Goal: Find contact information: Find contact information

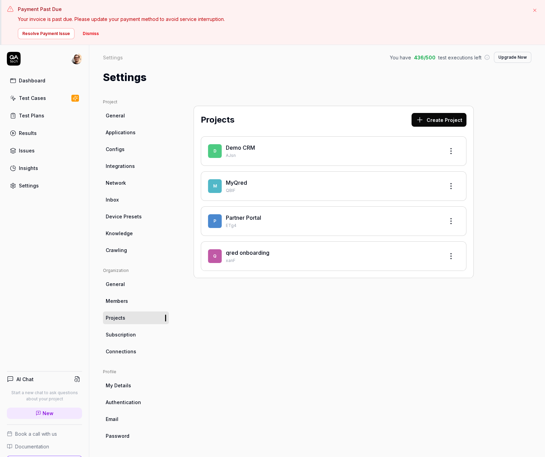
click at [229, 361] on div "Projects Create Project D Demo CRM AJsn M MyQred QBlF P Partner Portal ETg4 q q…" at bounding box center [334, 293] width 308 height 389
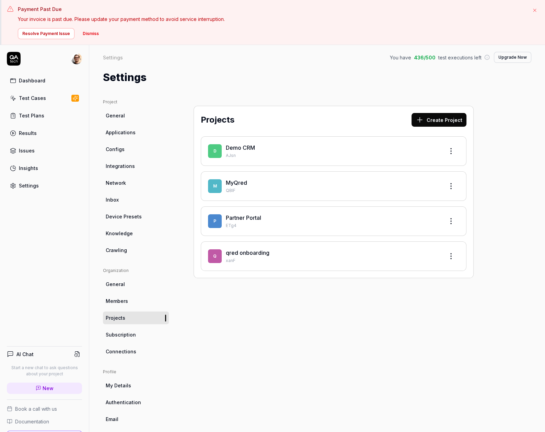
click at [96, 33] on button "Dismiss" at bounding box center [91, 33] width 24 height 11
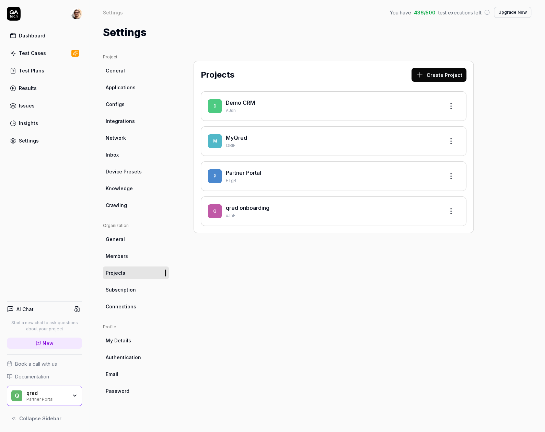
click at [229, 215] on p "xanF" at bounding box center [332, 215] width 213 height 6
click at [213, 210] on span "q" at bounding box center [215, 211] width 14 height 14
click at [250, 209] on link "qred onboarding" at bounding box center [248, 207] width 44 height 7
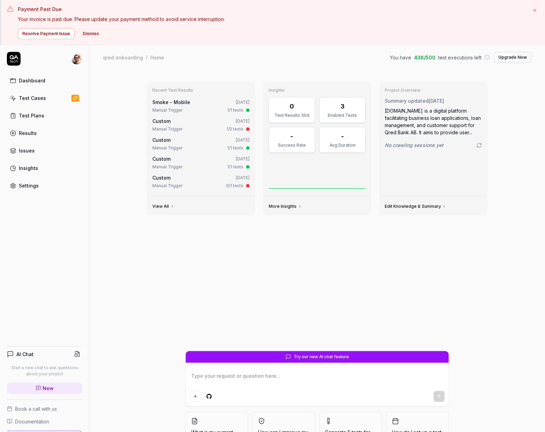
type textarea "*"
click at [87, 30] on button "Dismiss" at bounding box center [91, 33] width 24 height 11
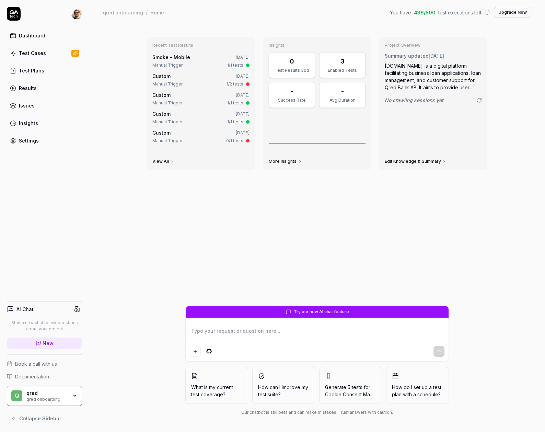
click at [47, 52] on link "Test Cases" at bounding box center [44, 52] width 75 height 13
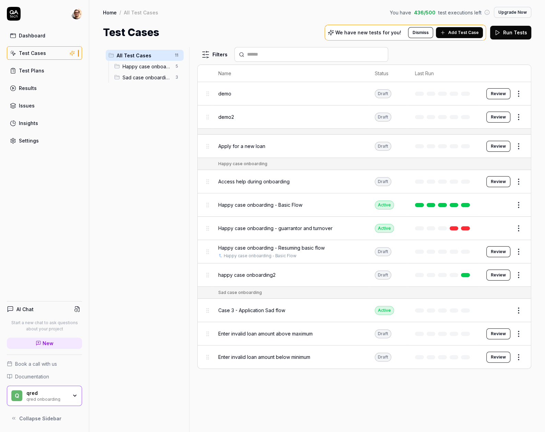
click at [65, 398] on div "qred onboarding" at bounding box center [46, 398] width 41 height 5
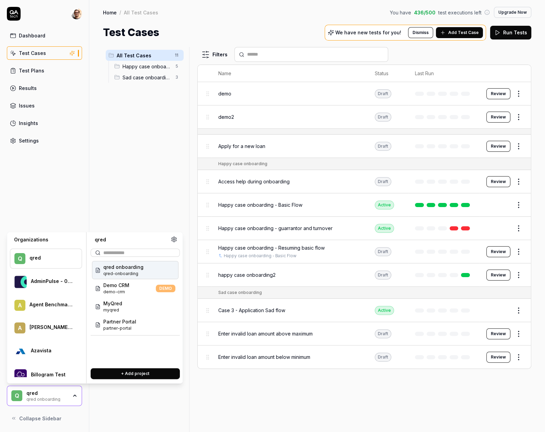
type input "*"
click at [173, 52] on html "Dashboard Test Cases Test Plans Results Issues Insights Settings AI Chat Start …" at bounding box center [272, 216] width 545 height 432
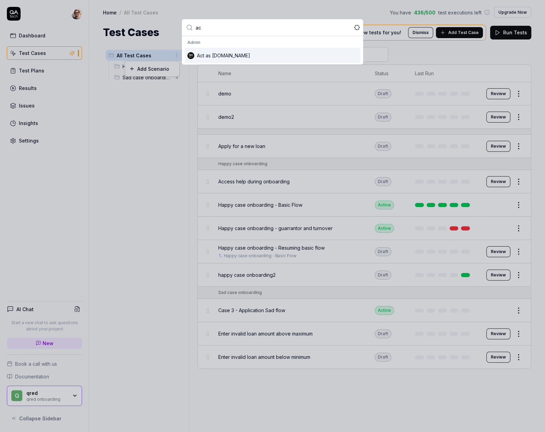
type input "act"
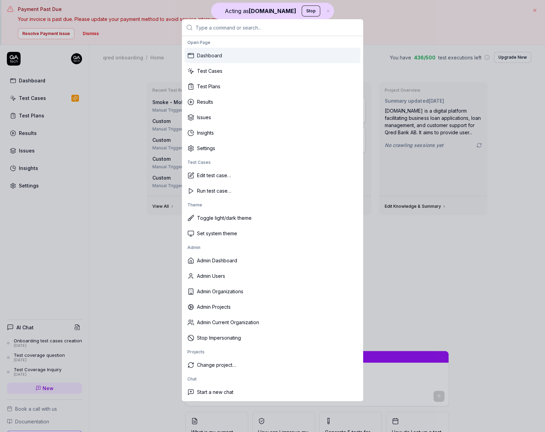
type textarea "*"
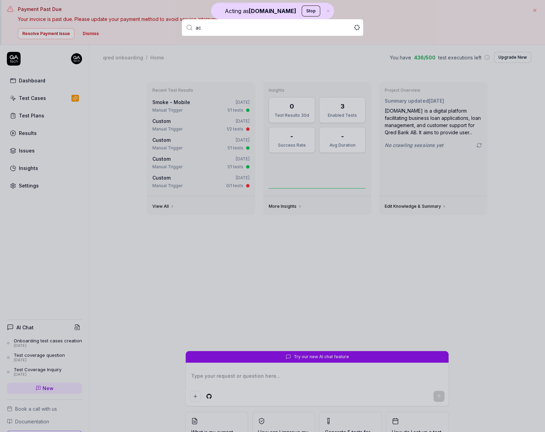
type input "act"
type input "qred"
type textarea "*"
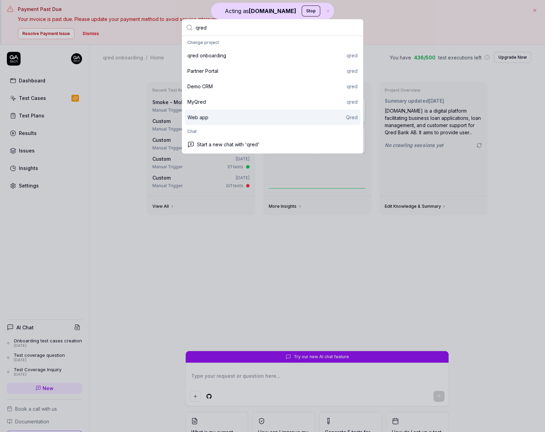
type input "qred"
click at [308, 116] on div "Web app Qred" at bounding box center [272, 117] width 170 height 7
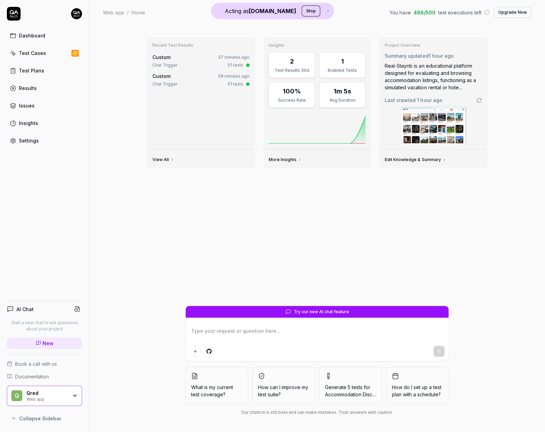
type textarea "*"
click at [41, 140] on link "Settings" at bounding box center [44, 140] width 75 height 13
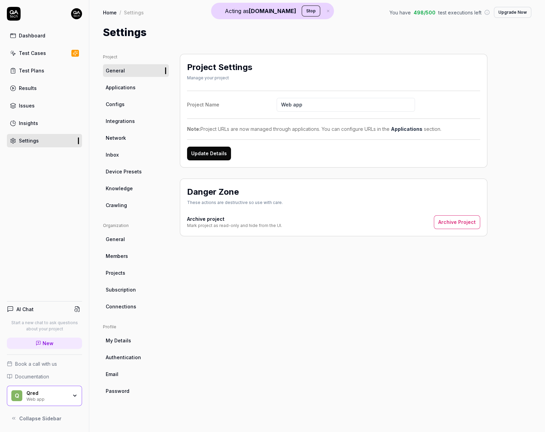
click at [48, 399] on div "Web app" at bounding box center [46, 398] width 41 height 5
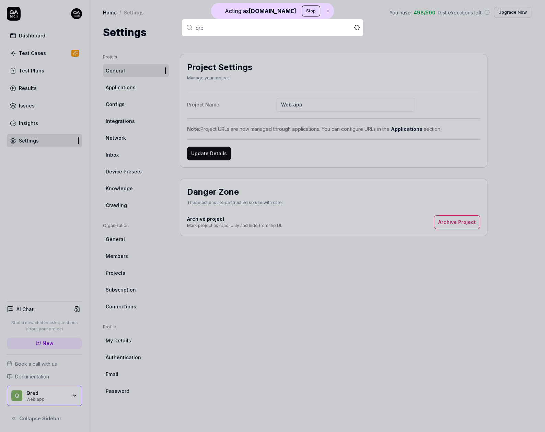
type input "qred"
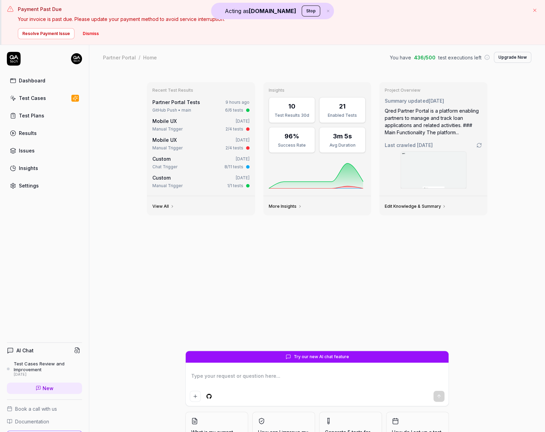
type textarea "*"
click at [38, 185] on link "Settings" at bounding box center [44, 185] width 75 height 13
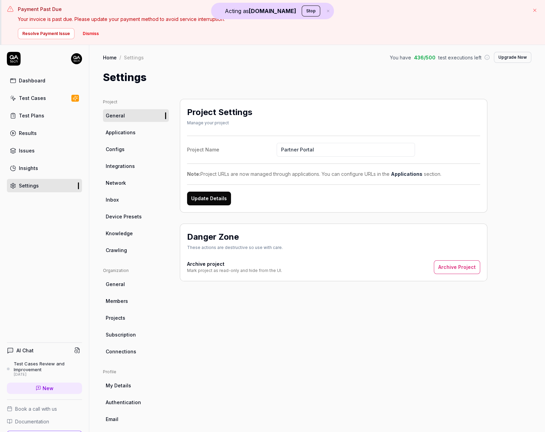
click at [143, 351] on link "Connections" at bounding box center [136, 351] width 66 height 13
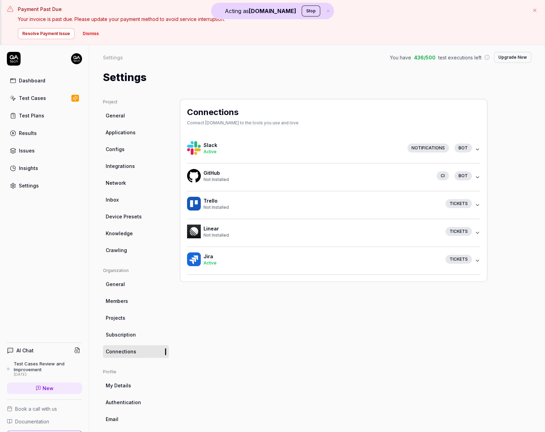
click at [255, 362] on div "Connections Connect QA.tech to the tools you use and love Slack Active Notifica…" at bounding box center [334, 281] width 308 height 364
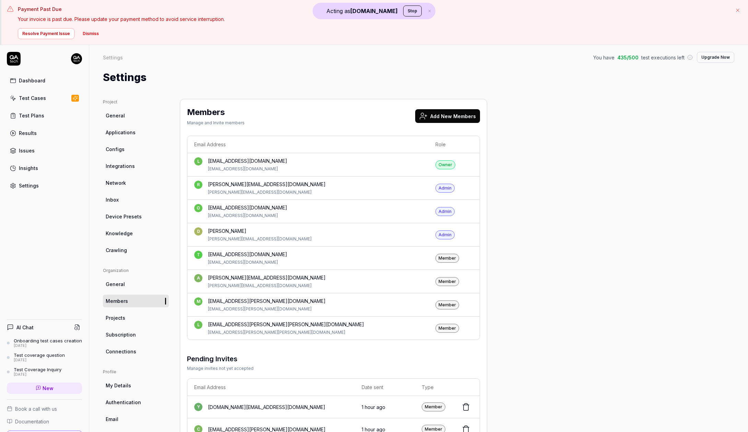
scroll to position [45, 0]
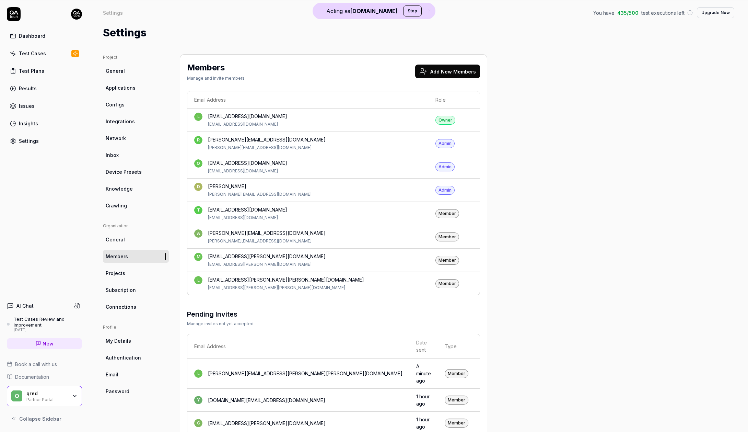
scroll to position [4, 0]
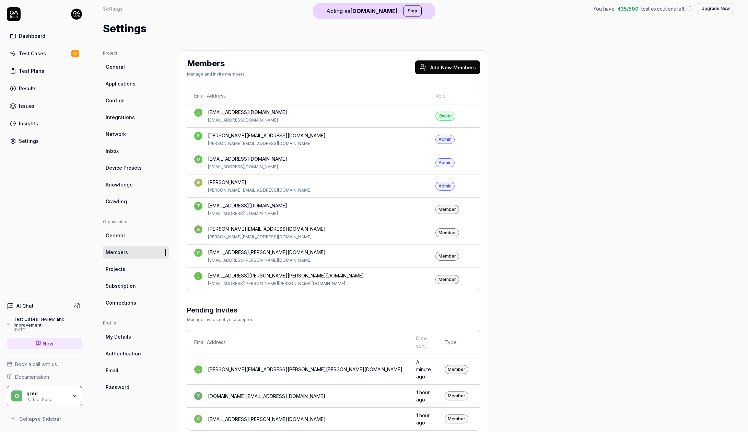
click at [212, 415] on div "christian.sandstrom@qred.com" at bounding box center [267, 418] width 118 height 7
drag, startPoint x: 212, startPoint y: 400, endPoint x: 284, endPoint y: 400, distance: 71.7
click at [284, 415] on div "c christian.sandstrom@qred.com" at bounding box center [298, 419] width 208 height 8
copy div "[EMAIL_ADDRESS][PERSON_NAME][DOMAIN_NAME]"
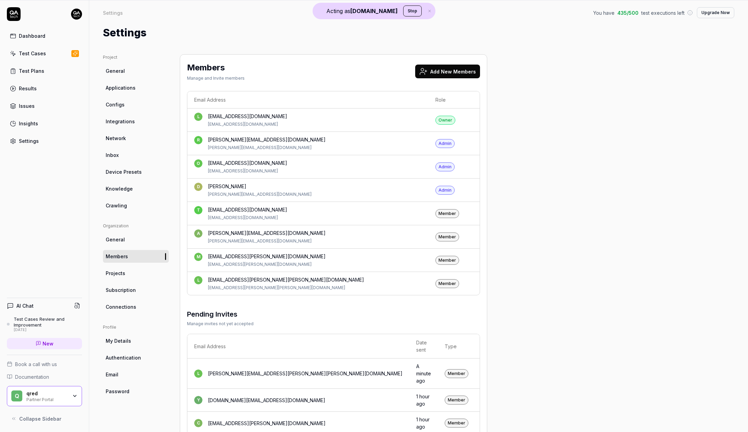
scroll to position [4, 0]
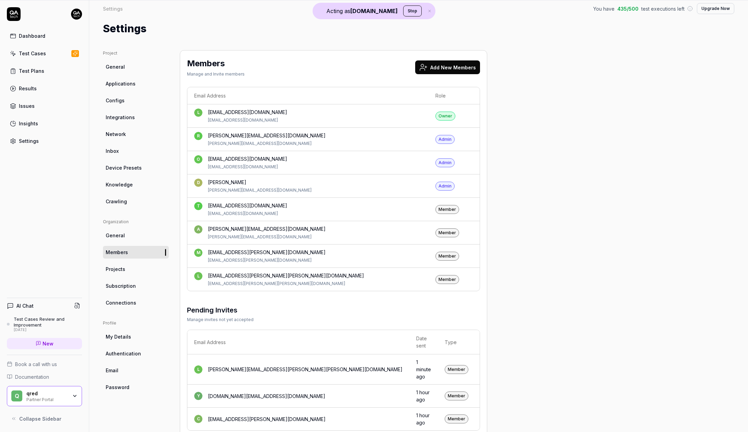
click at [251, 302] on div "Email Address Role l lezgin.bakircioglu@qred.com lezgin.bakircioglu@qred.com Ow…" at bounding box center [333, 259] width 293 height 344
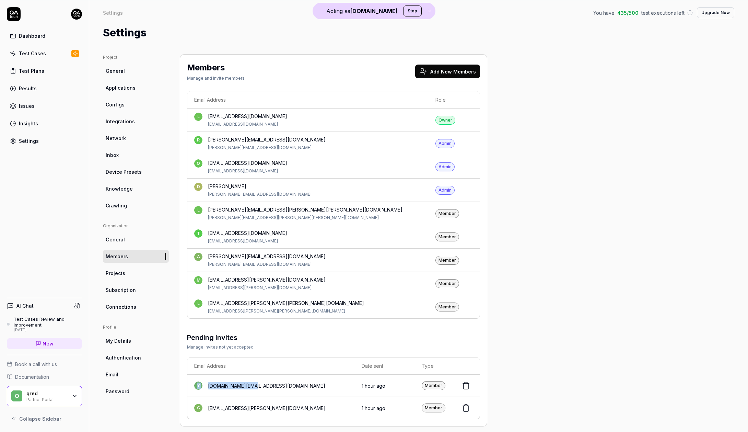
drag, startPoint x: 260, startPoint y: 383, endPoint x: 193, endPoint y: 382, distance: 66.6
click at [193, 382] on td "y yue.wang@qred.com" at bounding box center [270, 385] width 167 height 22
copy div "y yue.wang@qred.com"
click at [81, 11] on html "Acting as QA.tech Stop Payment Past Due Your invoice is past due. Please update…" at bounding box center [374, 193] width 748 height 477
click at [52, 42] on span "Profile" at bounding box center [45, 45] width 68 height 7
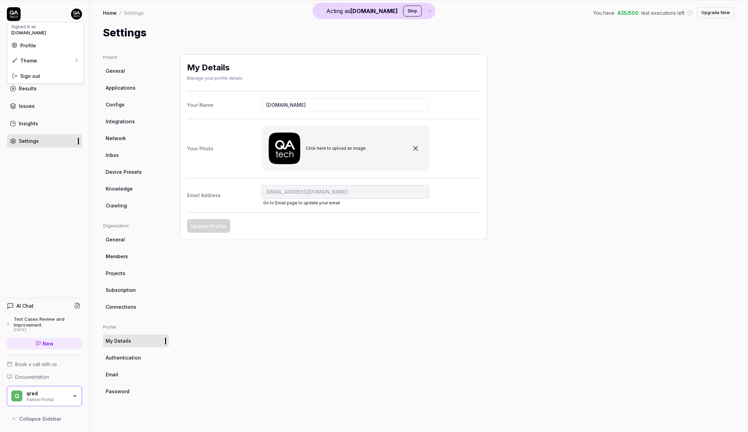
click at [74, 19] on html "Acting as QA.tech Stop Payment Past Due Your invoice is past due. Please update…" at bounding box center [374, 193] width 748 height 477
click at [403, 11] on button "Stop" at bounding box center [412, 10] width 19 height 11
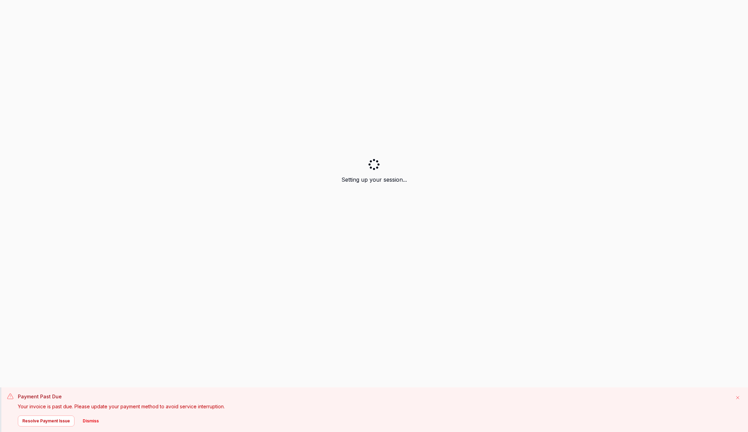
scroll to position [476, 0]
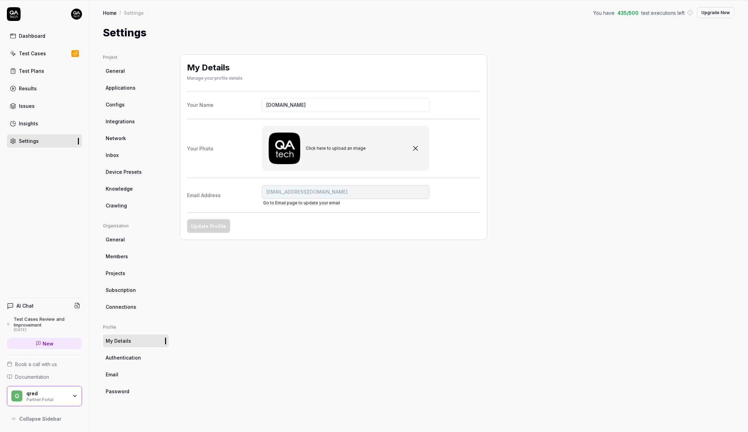
click at [75, 14] on html "Payment Past Due Your invoice is past due. Please update your payment method to…" at bounding box center [374, 193] width 748 height 477
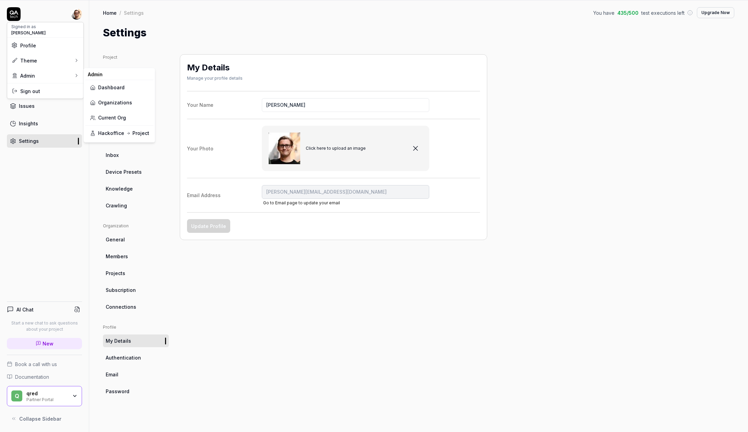
click at [112, 90] on link "Dashboard" at bounding box center [119, 87] width 60 height 15
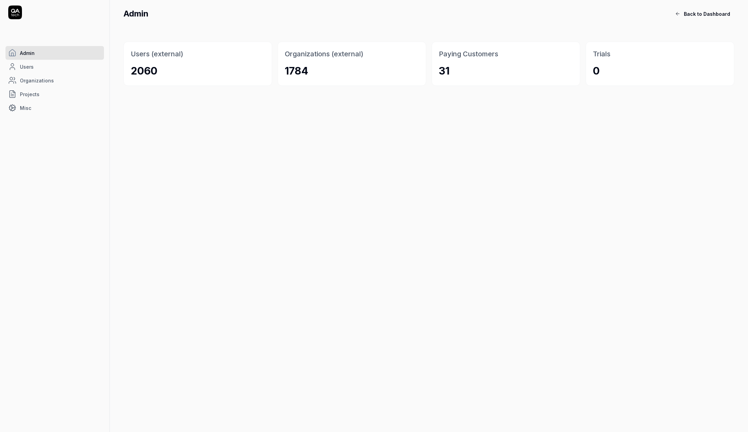
click at [50, 90] on link "Projects" at bounding box center [54, 94] width 99 height 14
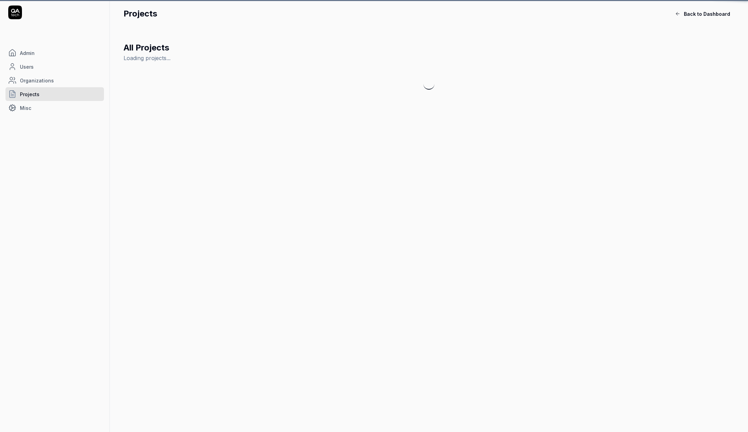
click at [60, 73] on link "Users" at bounding box center [54, 67] width 99 height 14
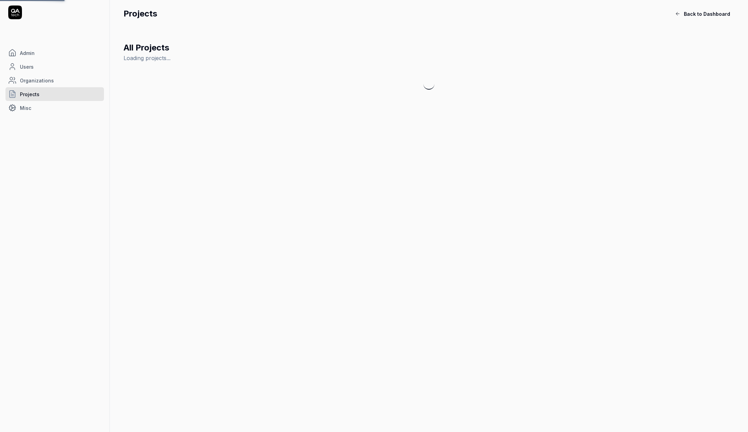
click at [62, 78] on link "Organizations" at bounding box center [54, 80] width 99 height 14
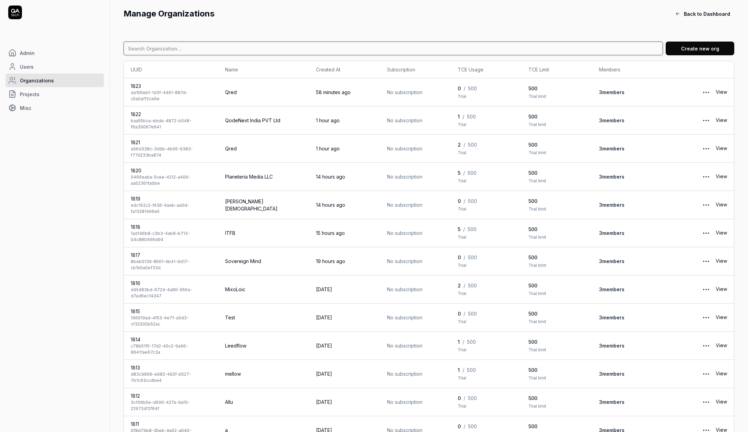
click at [174, 50] on input at bounding box center [394, 49] width 540 height 14
type input "qred"
click at [729, 87] on td "View" at bounding box center [698, 92] width 71 height 28
click at [725, 143] on link "View" at bounding box center [721, 149] width 11 height 14
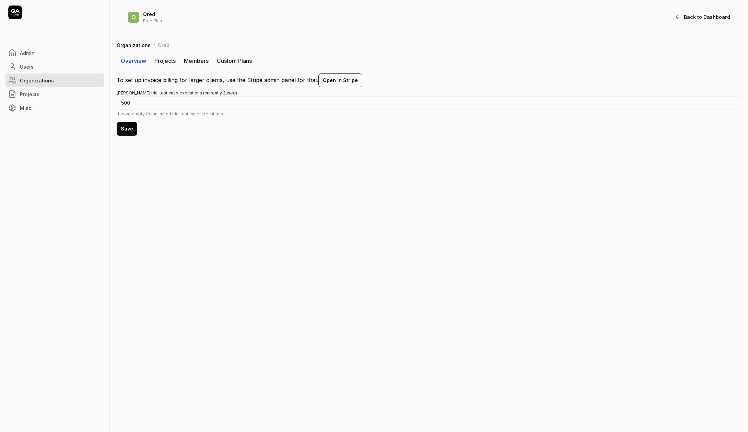
click at [194, 57] on link "Members" at bounding box center [196, 61] width 33 height 14
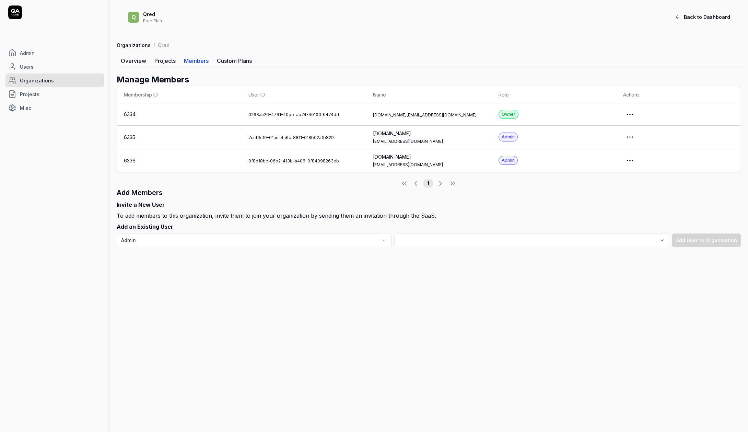
drag, startPoint x: 418, startPoint y: 109, endPoint x: 367, endPoint y: 116, distance: 51.6
click at [367, 116] on td "yue.wang@qred.com" at bounding box center [429, 114] width 126 height 22
drag, startPoint x: 385, startPoint y: 115, endPoint x: 426, endPoint y: 113, distance: 40.5
click at [426, 113] on td "yue.wang@qred.com" at bounding box center [429, 114] width 126 height 22
copy div "yue.wang@qred.com"
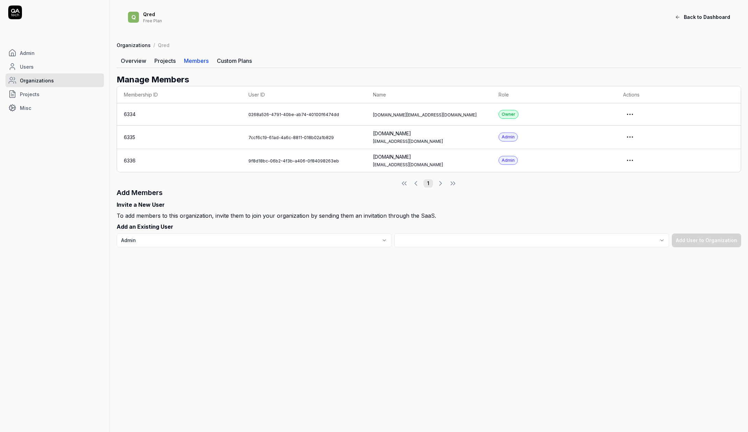
click at [389, 79] on h2 "Manage Members" at bounding box center [429, 79] width 625 height 12
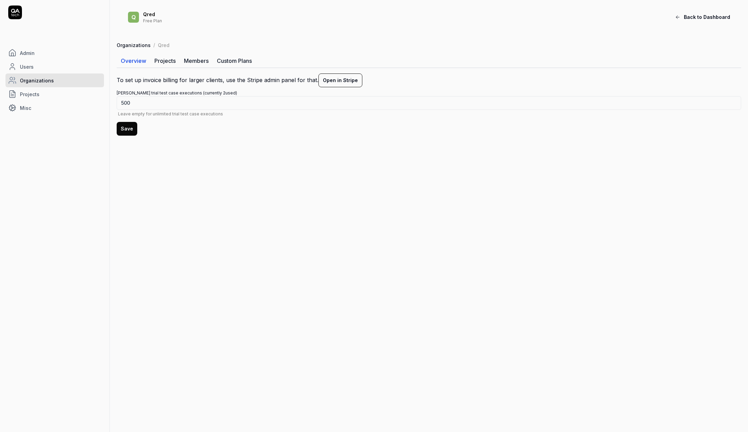
click at [53, 77] on link "Organizations" at bounding box center [54, 80] width 99 height 14
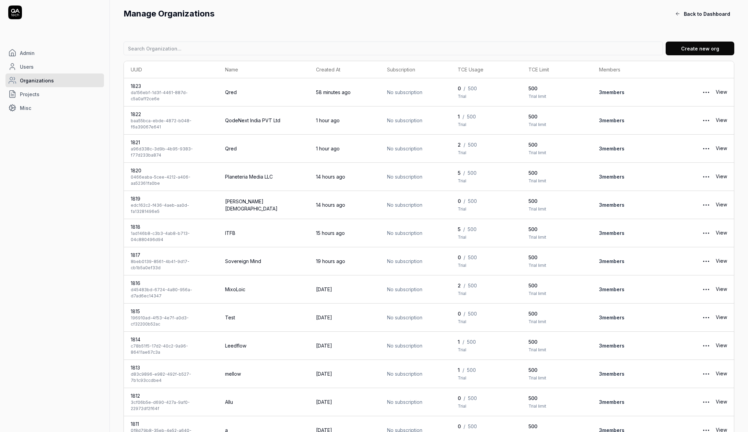
click at [190, 45] on input at bounding box center [394, 49] width 540 height 14
type input "qred"
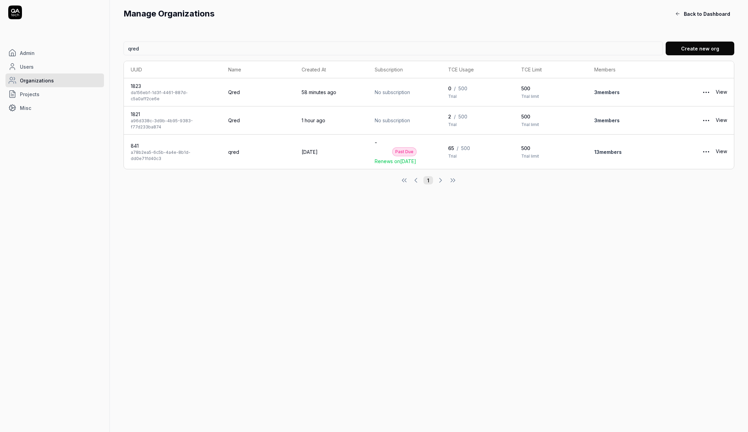
click at [607, 149] on link "13 member s" at bounding box center [607, 152] width 27 height 6
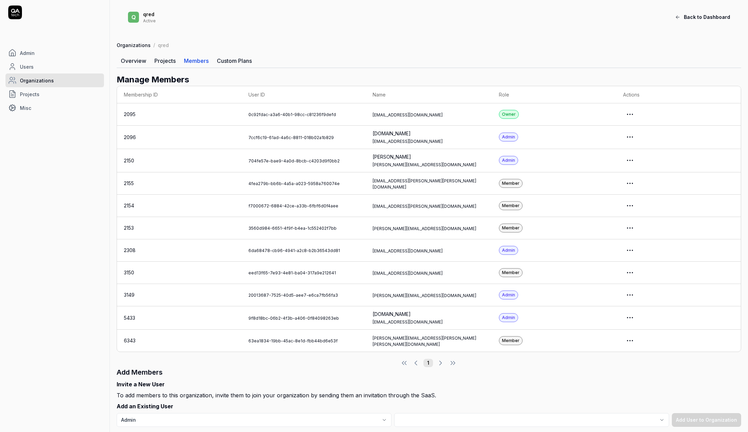
click at [417, 428] on main "q qred Active Back to Dashboard Organizations / qred Overview Projects Members …" at bounding box center [429, 216] width 638 height 432
click at [417, 426] on main "q qred Active Back to Dashboard Organizations / qred Overview Projects Members …" at bounding box center [429, 216] width 638 height 432
click at [416, 415] on body "Admin Users Organizations Projects Misc q qred Active Back to Dashboard Organiz…" at bounding box center [374, 216] width 748 height 432
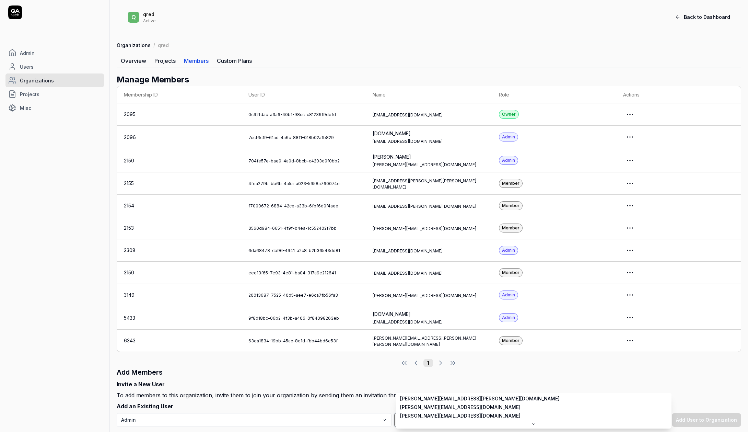
click at [387, 371] on html "Admin Users Organizations Projects Misc q qred Active Back to Dashboard Organiz…" at bounding box center [374, 216] width 748 height 432
click at [448, 422] on body "Admin Users Organizations Projects Misc q qred Active Back to Dashboard Organiz…" at bounding box center [374, 216] width 748 height 432
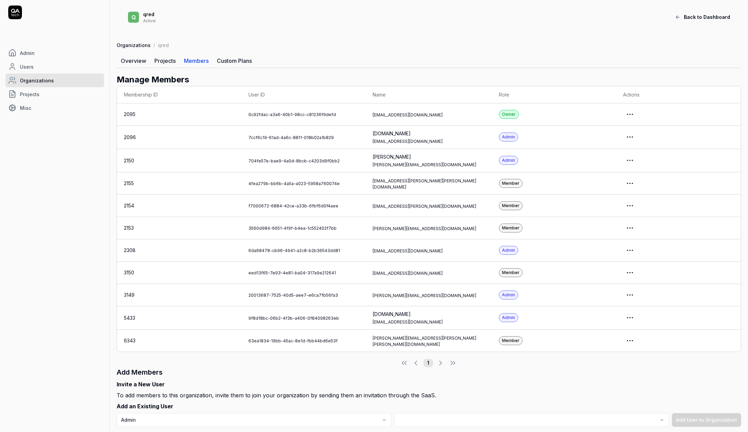
click at [450, 410] on body "Admin Users Organizations Projects Misc q qred Active Back to Dashboard Organiz…" at bounding box center [374, 216] width 748 height 432
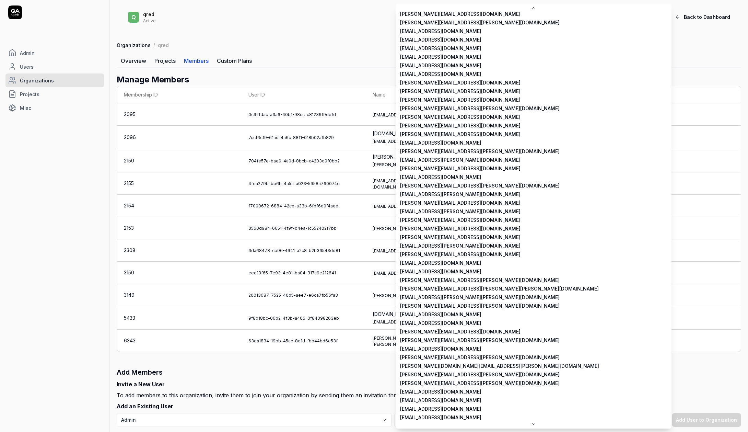
scroll to position [956, 0]
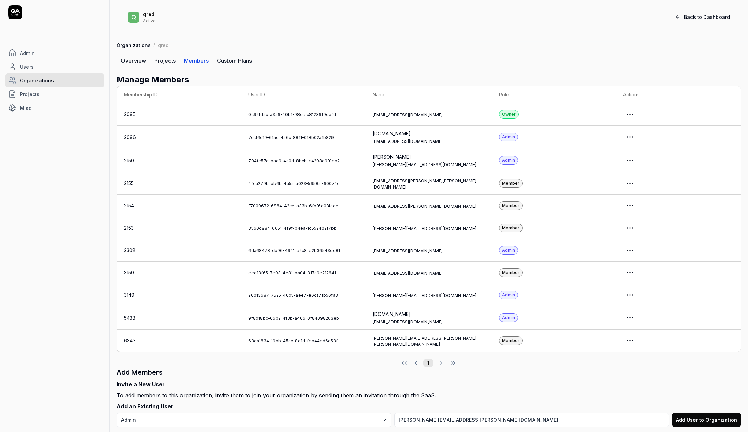
click at [458, 412] on body "Admin Users Organizations Projects Misc q qred Active Back to Dashboard Organiz…" at bounding box center [374, 216] width 748 height 432
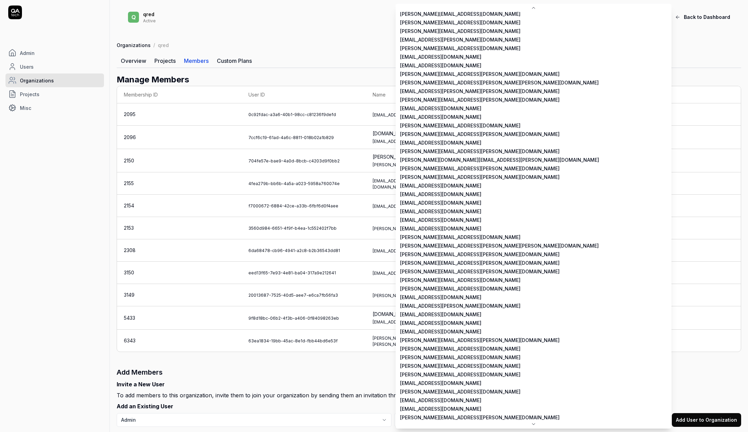
scroll to position [1165, 0]
